Goal: Find contact information: Find contact information

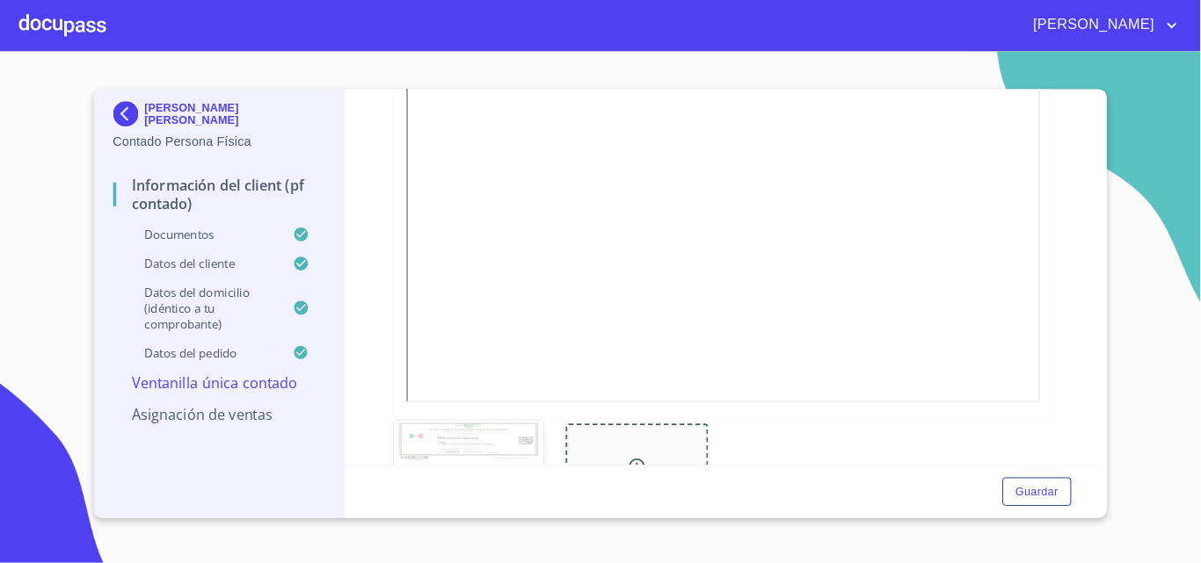
scroll to position [2637, 0]
drag, startPoint x: 1228, startPoint y: 0, endPoint x: 74, endPoint y: 97, distance: 1158.0
click at [74, 97] on section "[PERSON_NAME] [PERSON_NAME] Contado Persona Física Información del Client (PF c…" at bounding box center [666, 341] width 1333 height 569
drag, startPoint x: 1332, startPoint y: 0, endPoint x: 413, endPoint y: 124, distance: 927.6
click at [413, 124] on div "Información del Client (PF contado) Documentos Documento de identificación.   *…" at bounding box center [802, 307] width 838 height 417
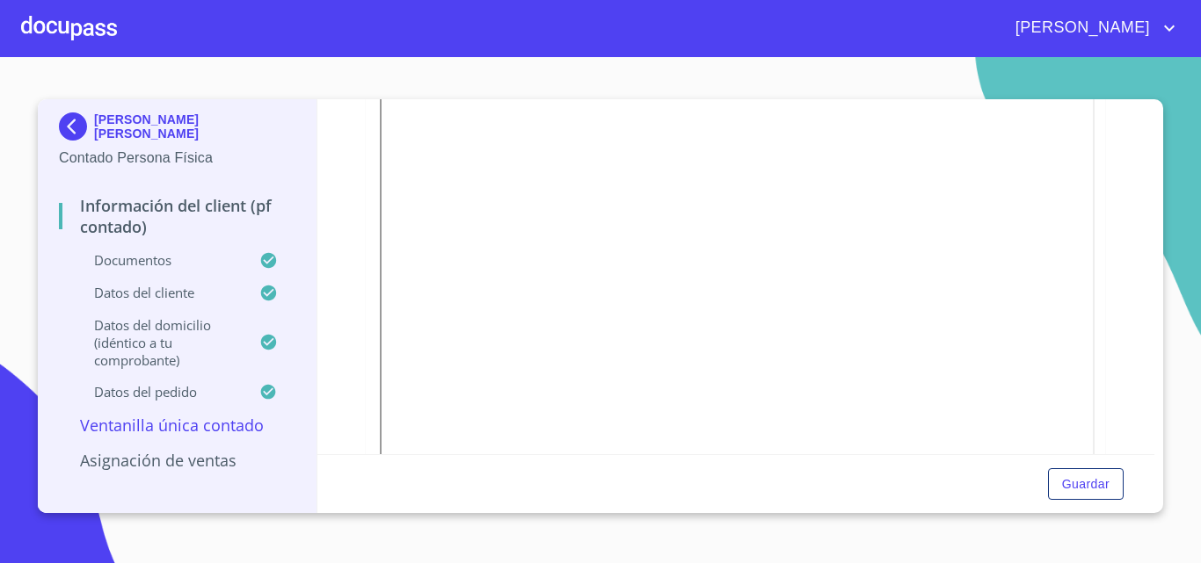
drag, startPoint x: 1323, startPoint y: 1, endPoint x: 330, endPoint y: 216, distance: 1015.3
click at [330, 216] on div "Información del Client (PF contado) Documentos Documento de identificación.   *…" at bounding box center [736, 276] width 838 height 355
click at [81, 24] on div at bounding box center [69, 28] width 96 height 56
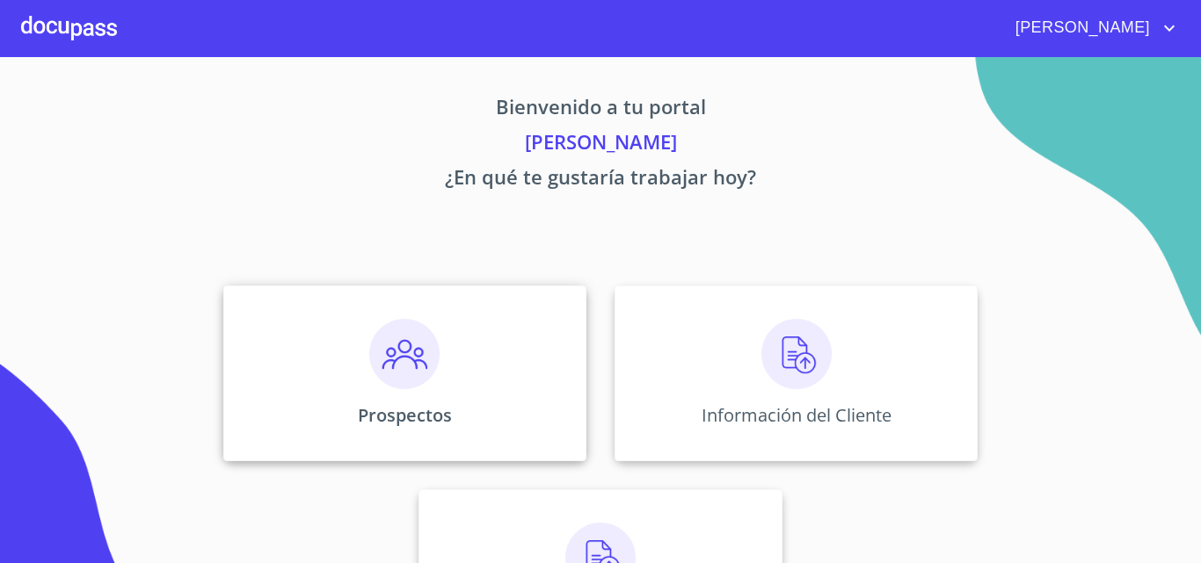
click at [424, 374] on img at bounding box center [404, 354] width 70 height 70
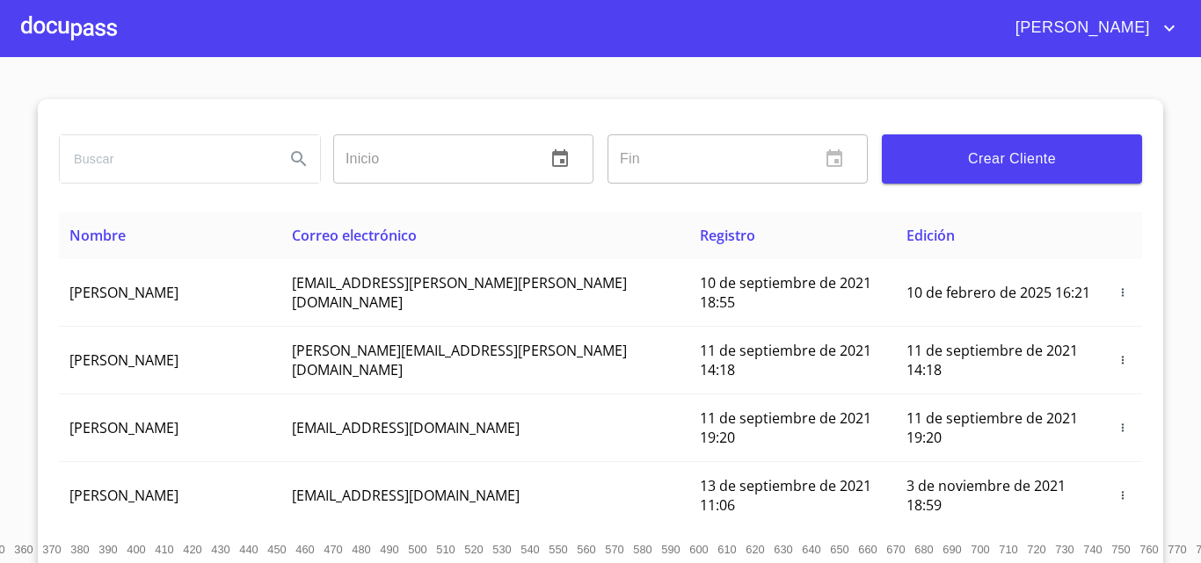
click at [232, 166] on input "search" at bounding box center [165, 158] width 211 height 47
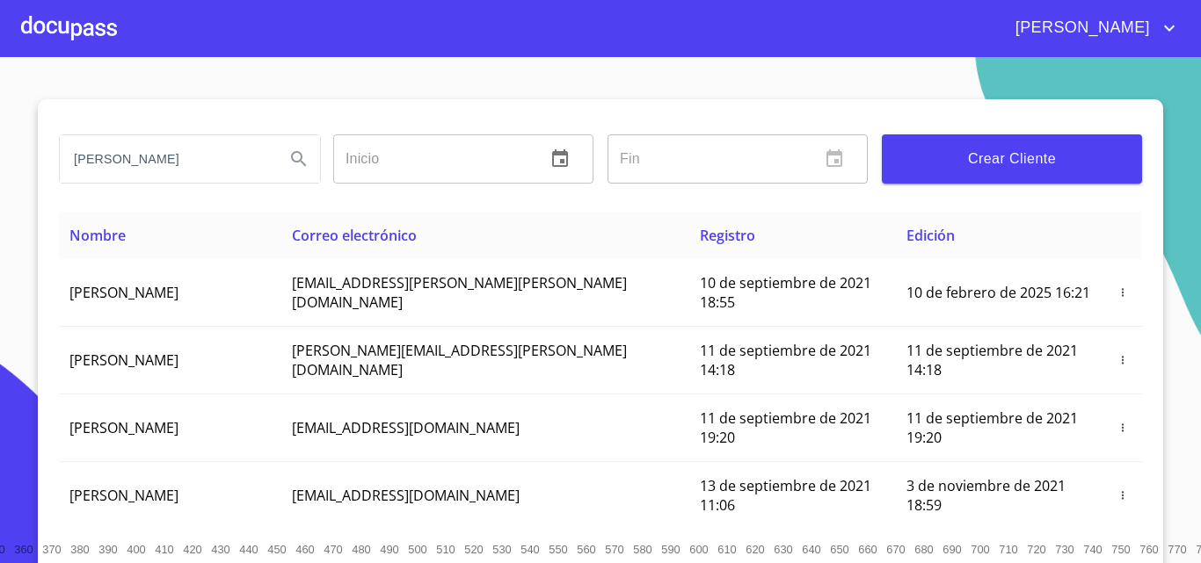
click at [290, 156] on icon "Search" at bounding box center [298, 159] width 21 height 21
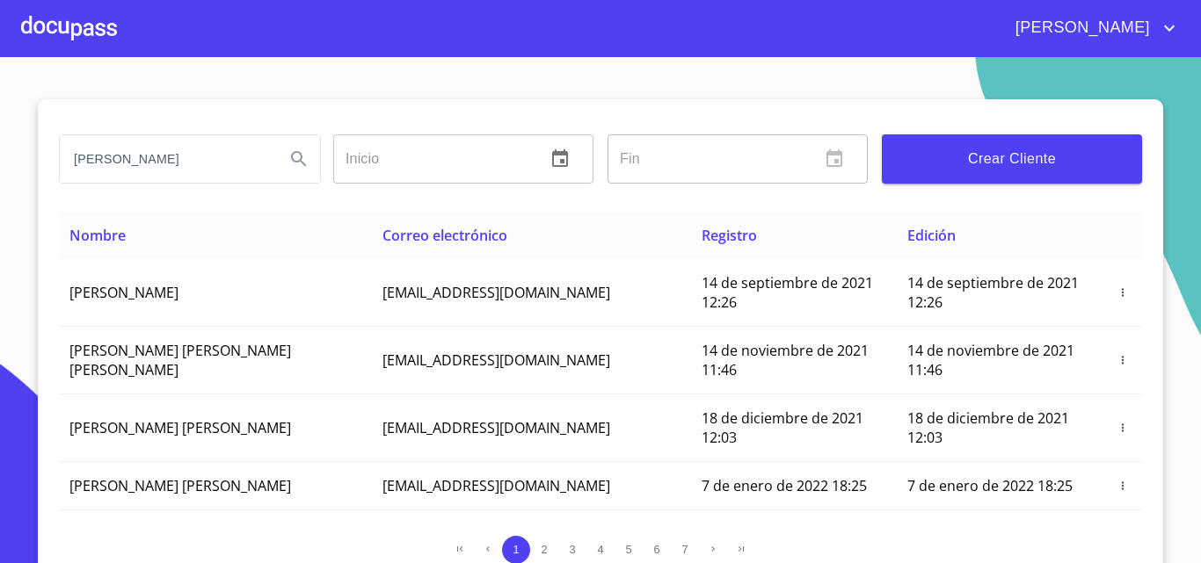
click at [189, 156] on input "[PERSON_NAME]" at bounding box center [165, 158] width 211 height 47
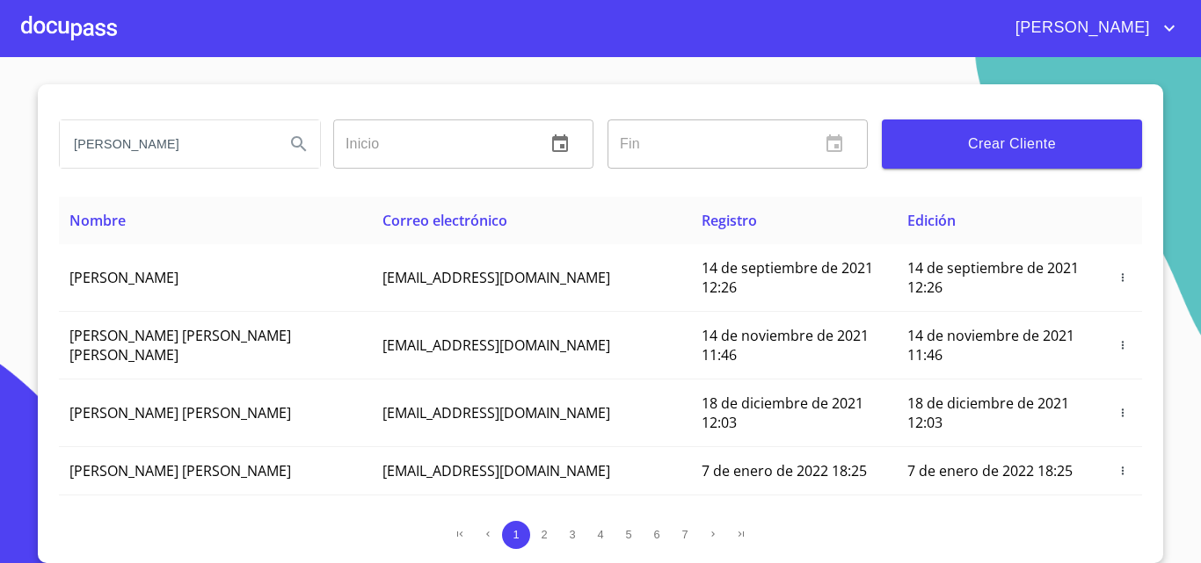
click at [176, 121] on input "[PERSON_NAME]" at bounding box center [165, 143] width 211 height 47
type input "[PERSON_NAME]"
click at [294, 145] on icon "Search" at bounding box center [298, 143] width 15 height 15
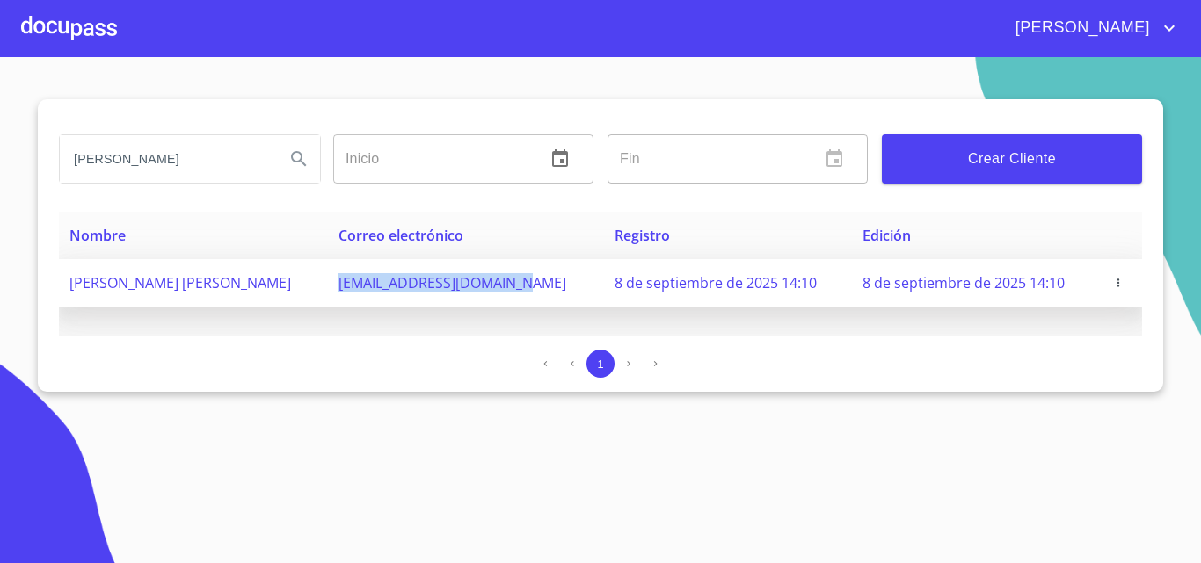
drag, startPoint x: 538, startPoint y: 280, endPoint x: 343, endPoint y: 290, distance: 195.4
click at [343, 290] on td "[EMAIL_ADDRESS][DOMAIN_NAME]" at bounding box center [466, 283] width 276 height 48
copy span "[EMAIL_ADDRESS][DOMAIN_NAME]"
